Goal: Information Seeking & Learning: Learn about a topic

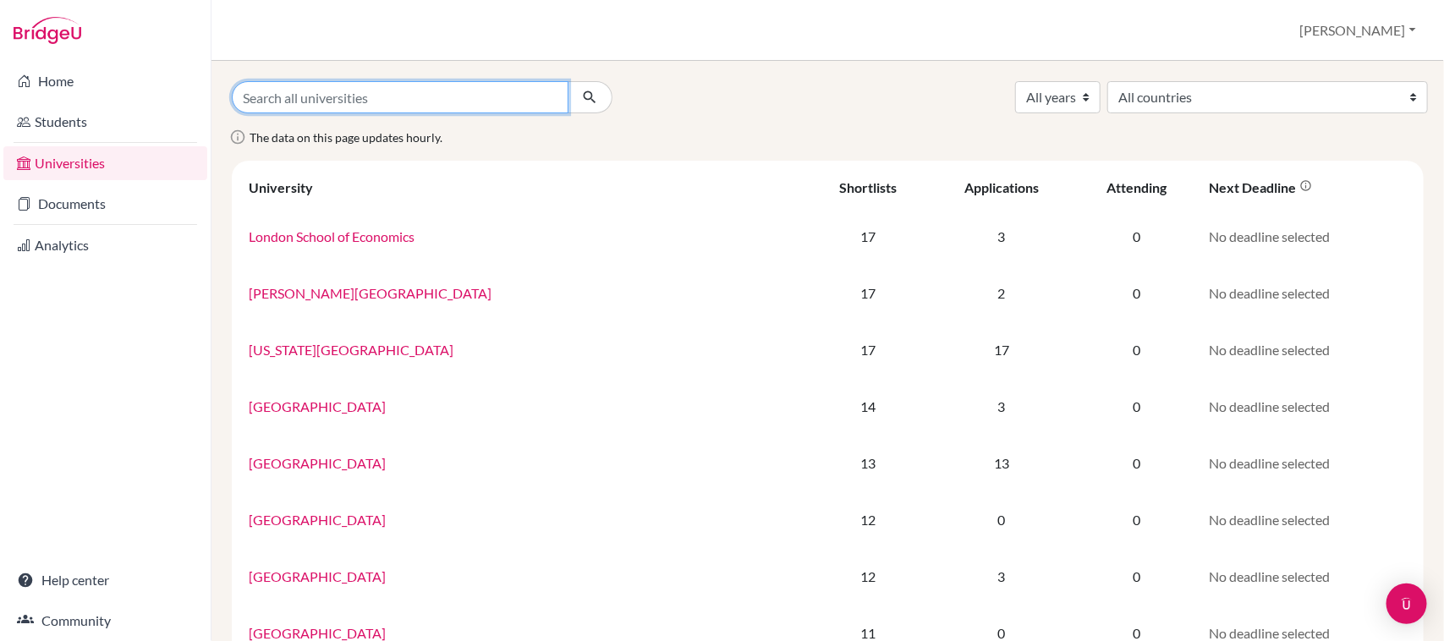
click at [366, 96] on input "Search all universities" at bounding box center [400, 97] width 337 height 32
paste input "[GEOGRAPHIC_DATA]"
type input "[GEOGRAPHIC_DATA]"
click at [568, 81] on button "submit" at bounding box center [590, 97] width 45 height 32
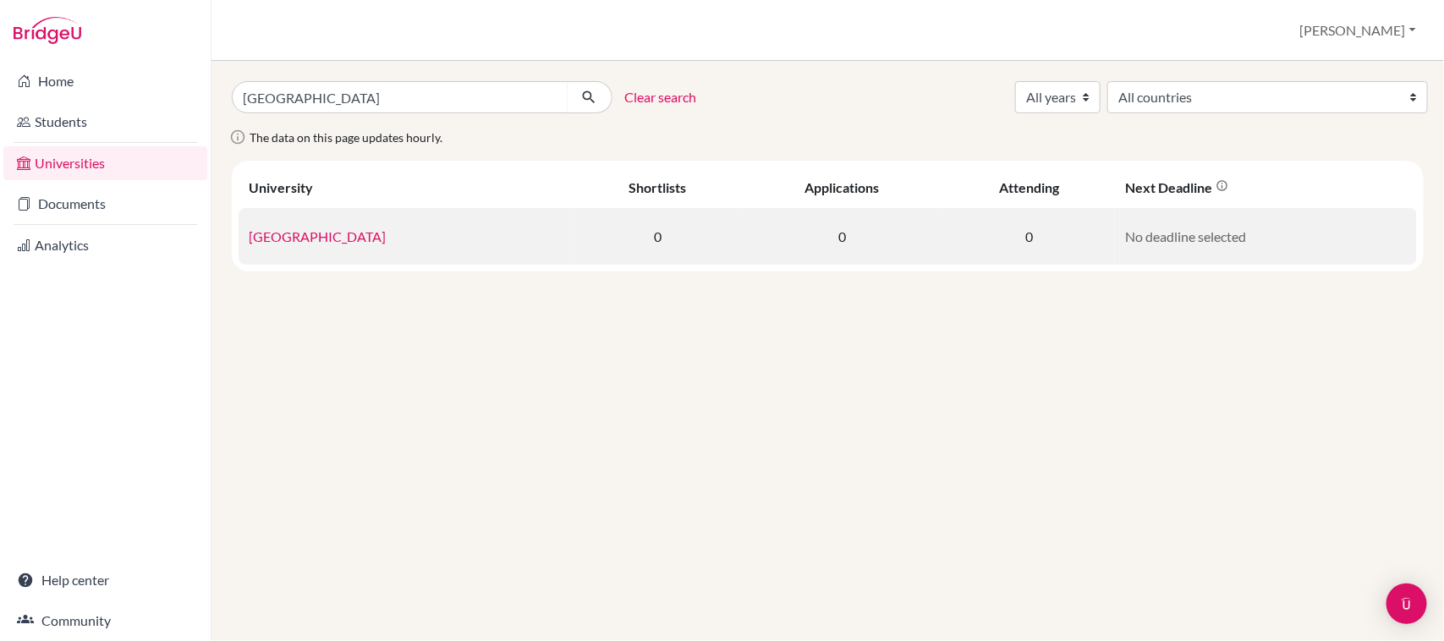
click at [345, 238] on link "[GEOGRAPHIC_DATA]" at bounding box center [317, 236] width 137 height 16
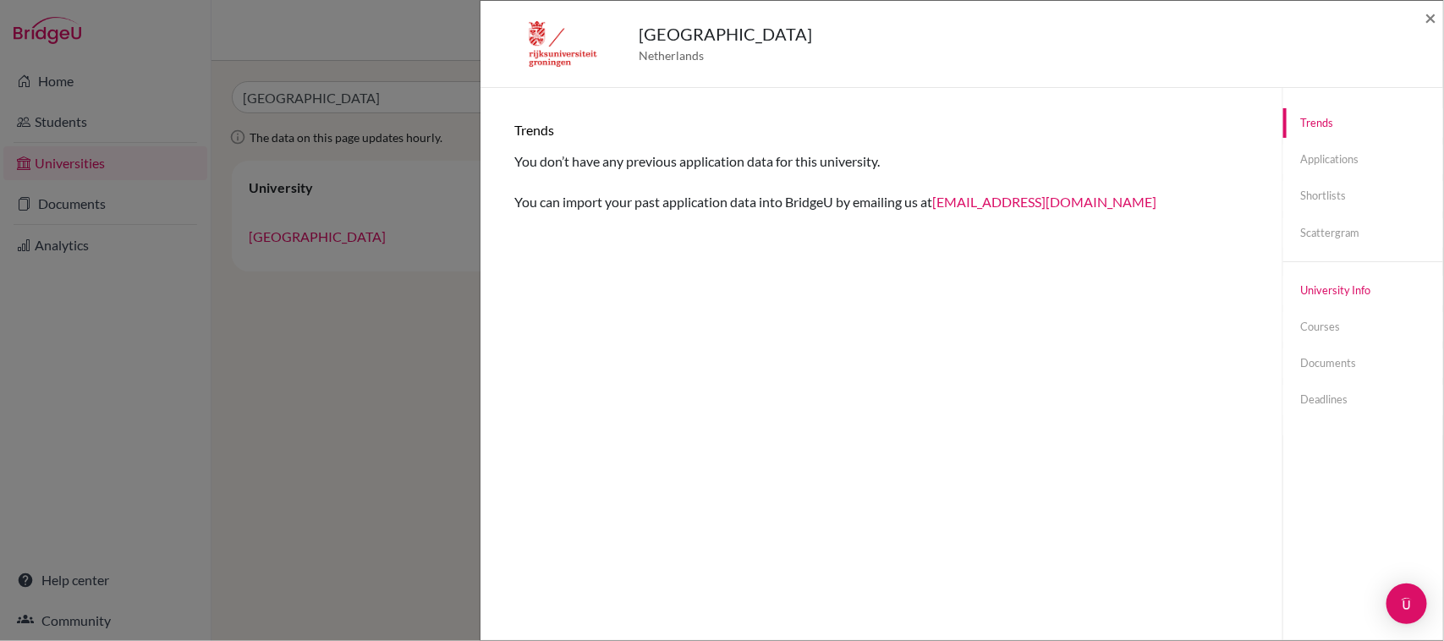
click at [1326, 292] on link "University info" at bounding box center [1363, 291] width 160 height 30
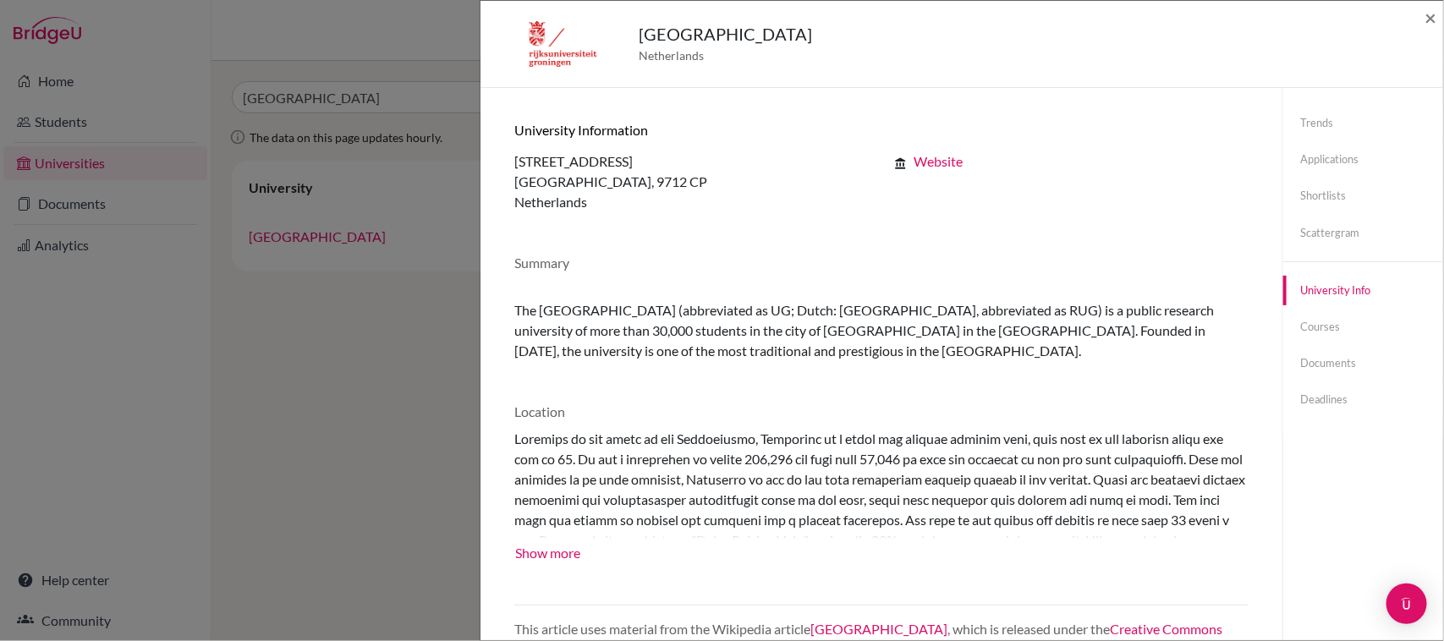
click at [949, 161] on link "Website" at bounding box center [938, 161] width 49 height 16
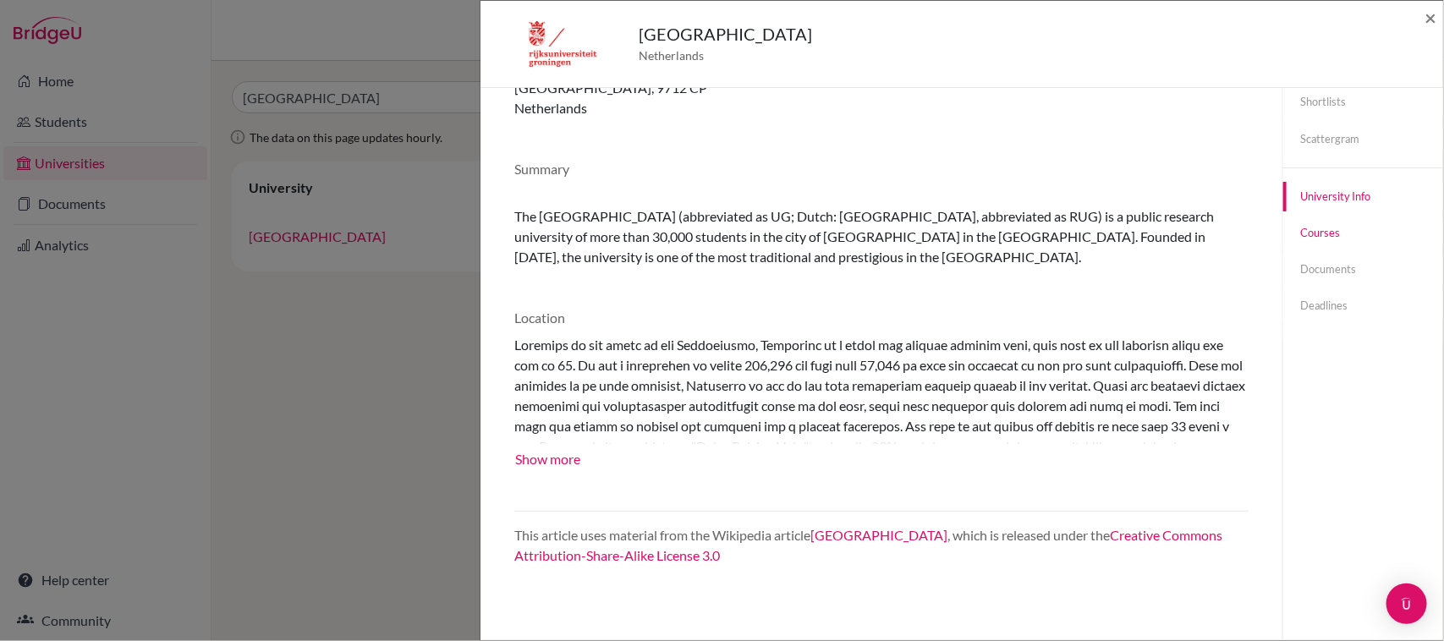
click at [1321, 239] on link "Courses" at bounding box center [1363, 233] width 160 height 30
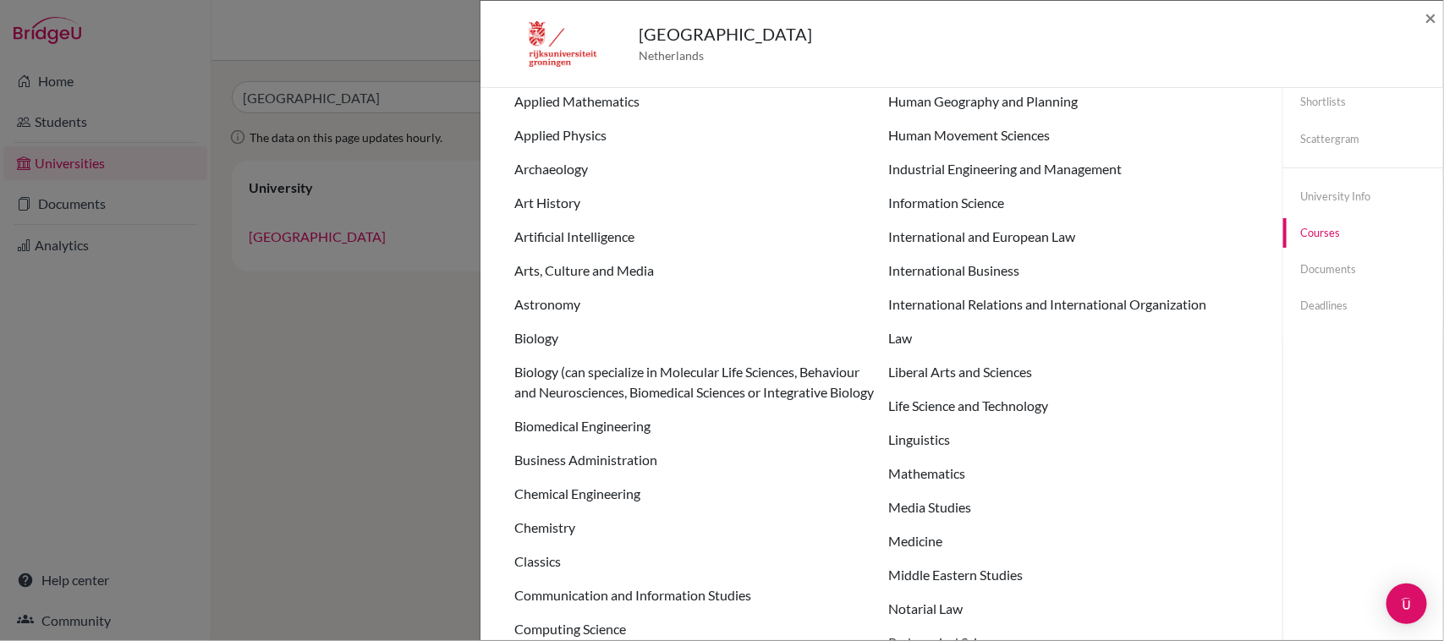
click at [552, 504] on li "Chemical Engineering" at bounding box center [694, 494] width 360 height 20
click at [1313, 272] on link "Documents" at bounding box center [1363, 270] width 160 height 30
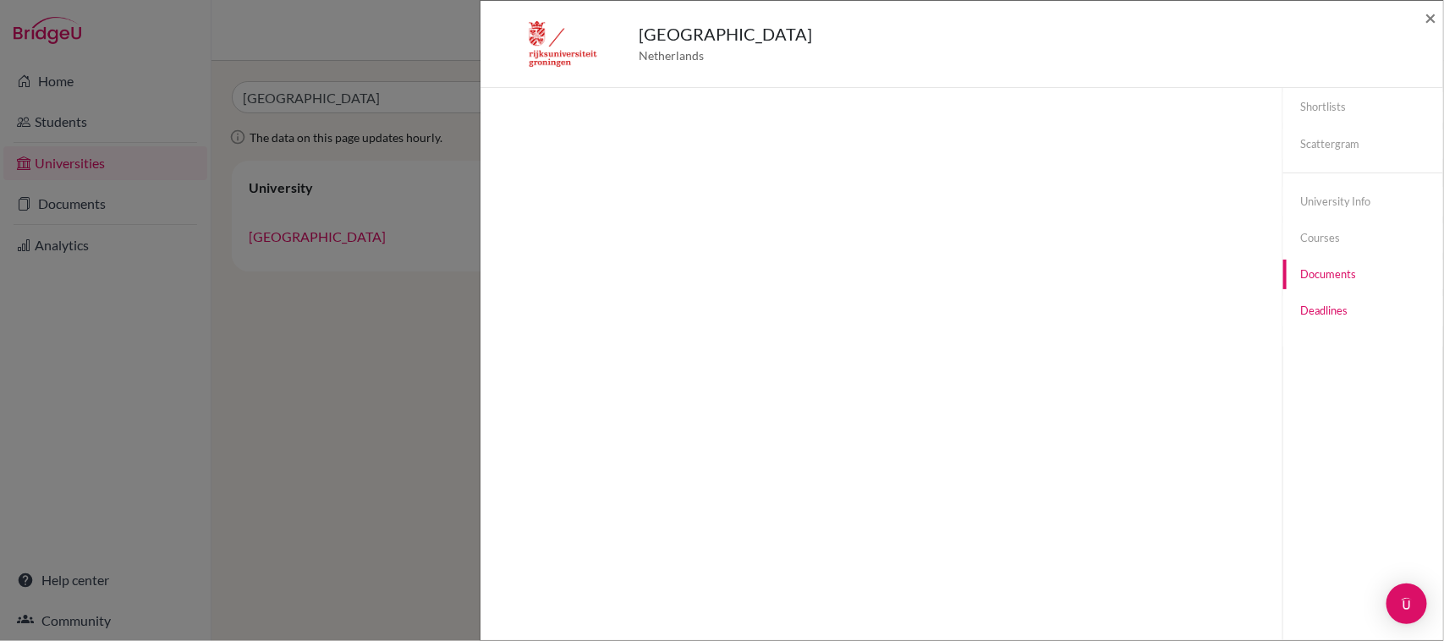
click at [1315, 311] on link "Deadlines" at bounding box center [1363, 311] width 160 height 30
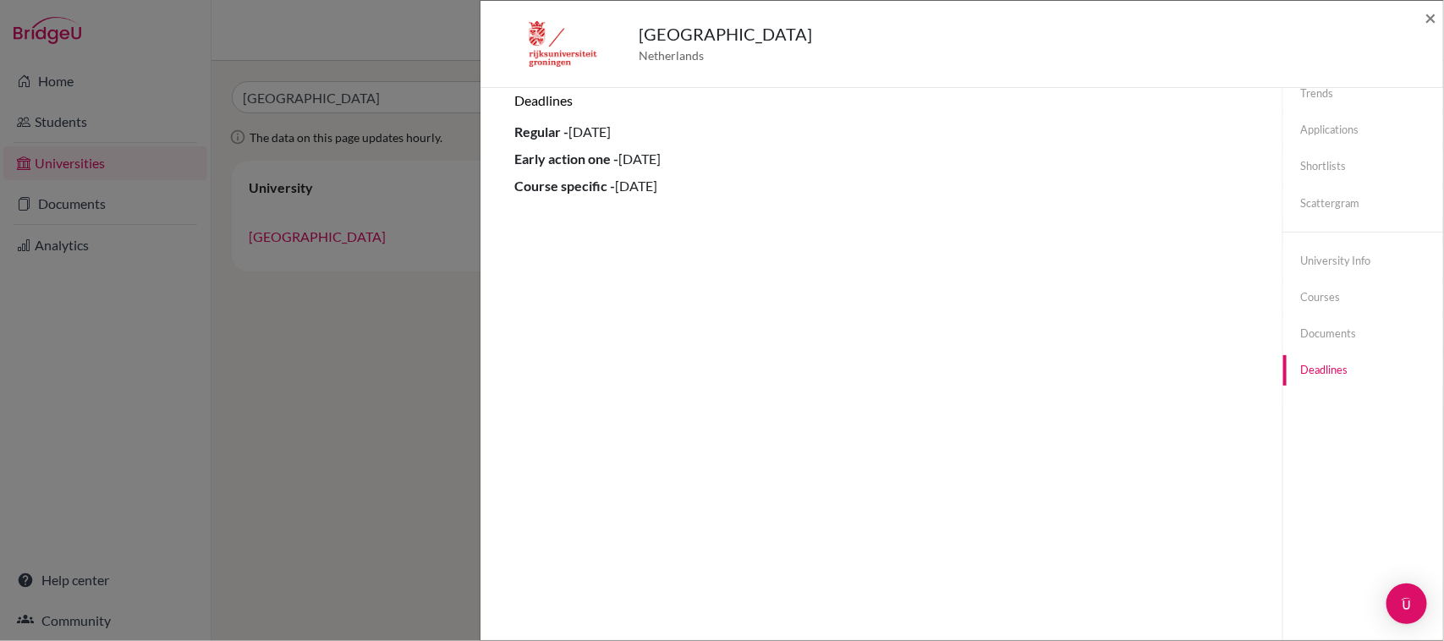
scroll to position [0, 0]
